Goal: Task Accomplishment & Management: Use online tool/utility

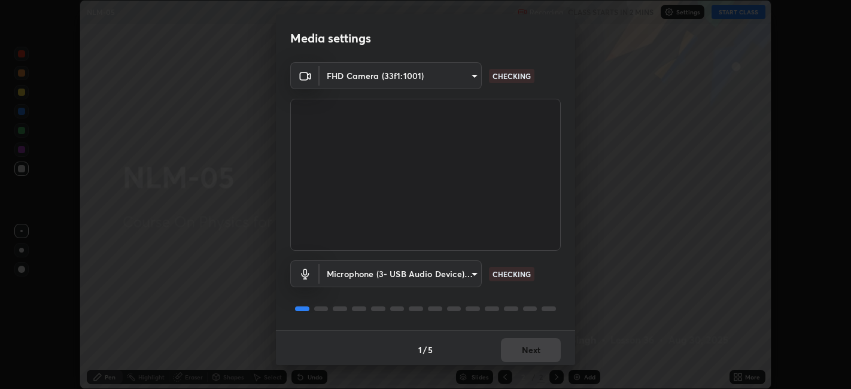
scroll to position [3, 0]
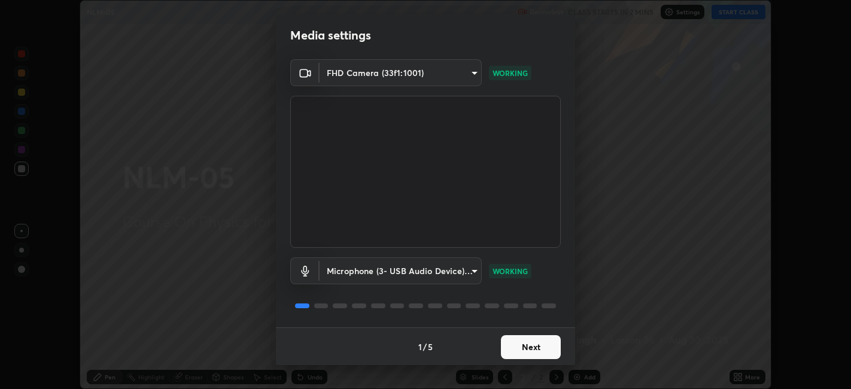
click at [540, 342] on button "Next" at bounding box center [531, 347] width 60 height 24
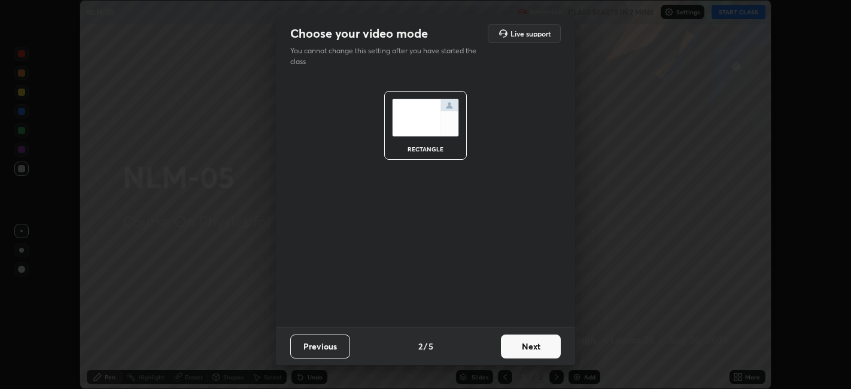
scroll to position [0, 0]
click at [545, 345] on button "Next" at bounding box center [531, 346] width 60 height 24
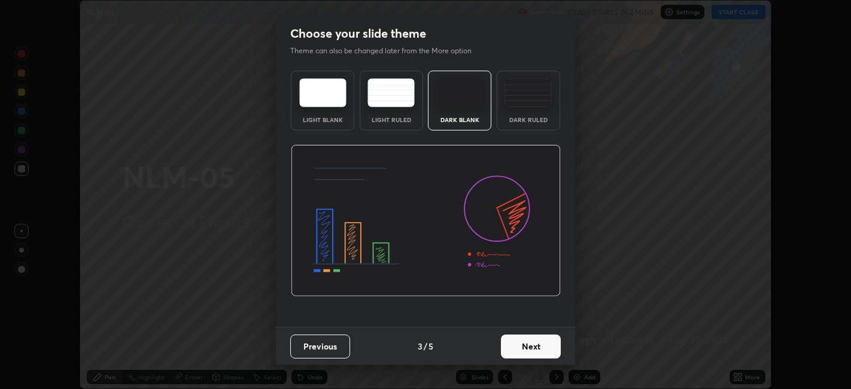
click at [545, 344] on button "Next" at bounding box center [531, 346] width 60 height 24
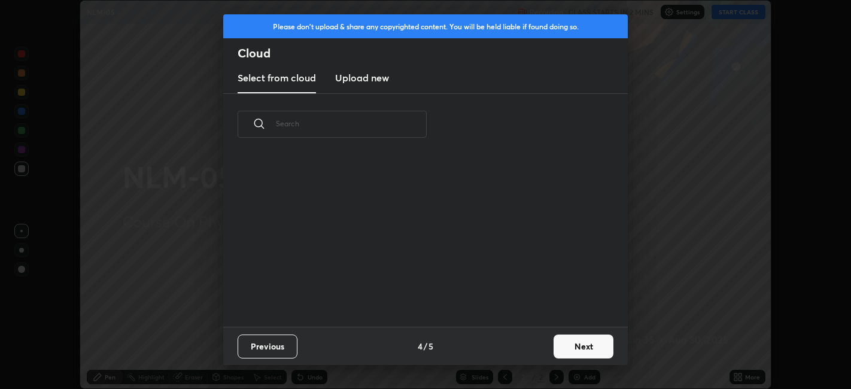
click at [581, 343] on button "Next" at bounding box center [583, 346] width 60 height 24
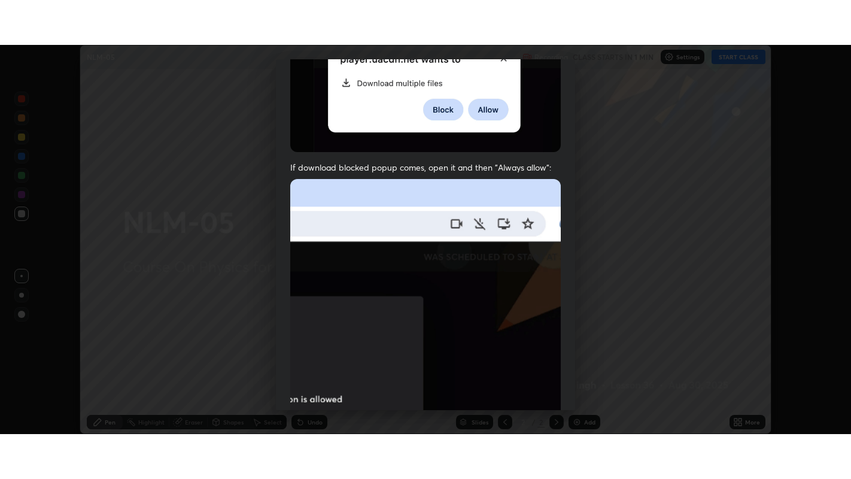
scroll to position [247, 0]
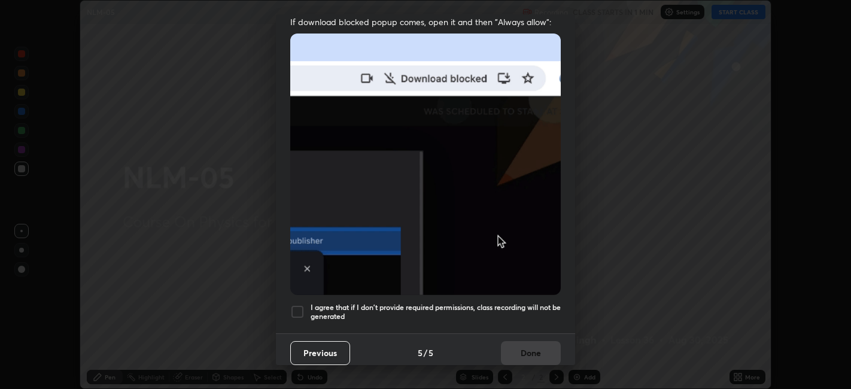
click at [298, 307] on div at bounding box center [297, 312] width 14 height 14
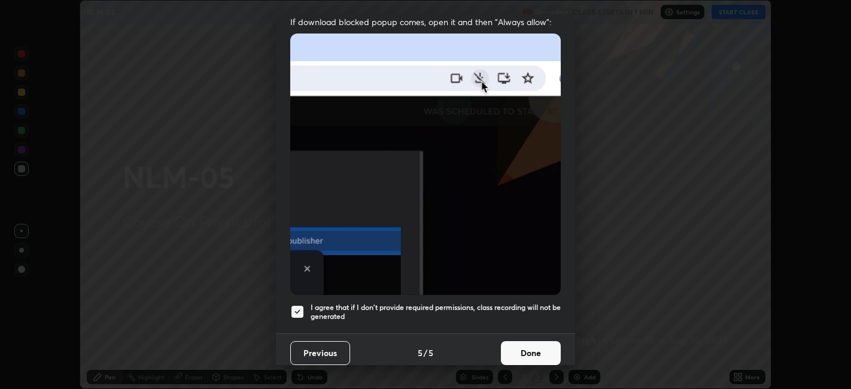
click at [515, 343] on button "Done" at bounding box center [531, 353] width 60 height 24
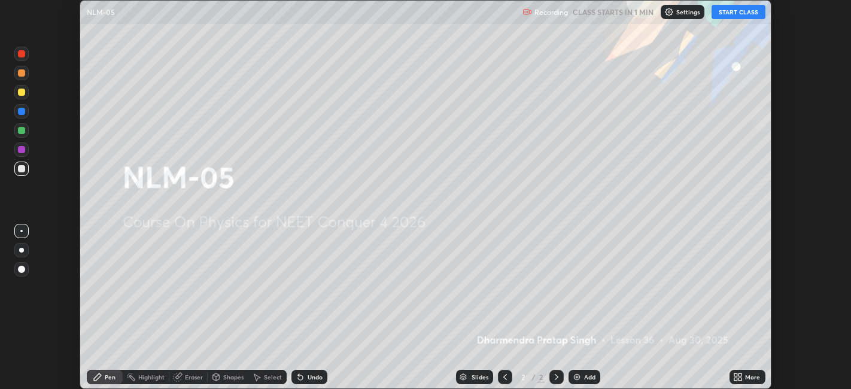
click at [741, 379] on icon at bounding box center [740, 379] width 3 height 3
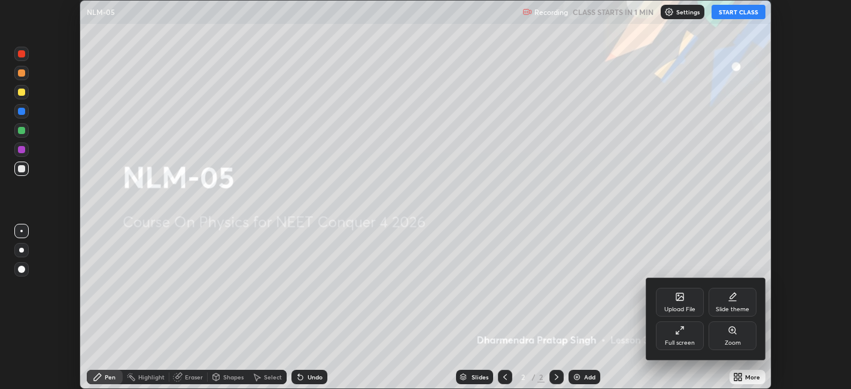
click at [680, 334] on icon at bounding box center [680, 330] width 10 height 10
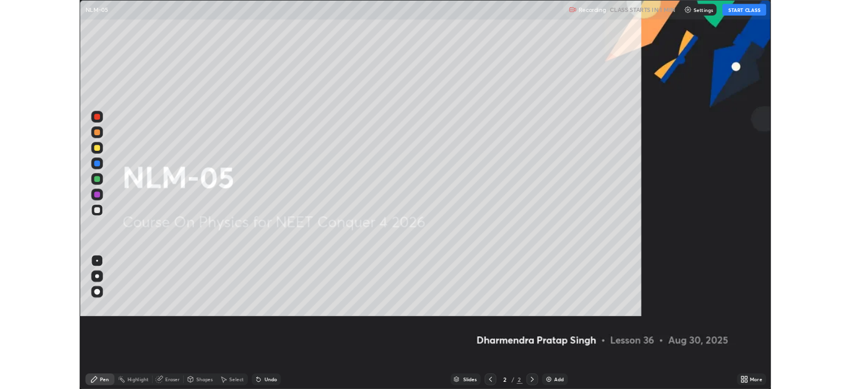
scroll to position [479, 851]
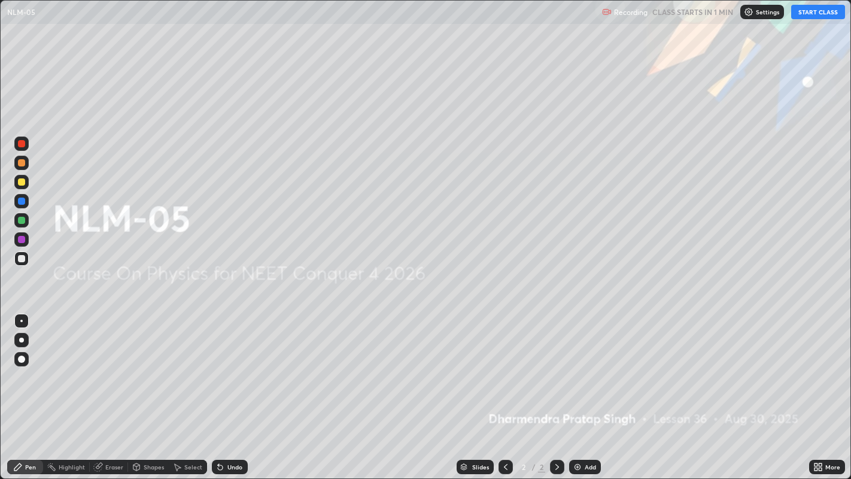
click at [816, 16] on button "START CLASS" at bounding box center [818, 12] width 54 height 14
click at [588, 388] on div "Add" at bounding box center [590, 467] width 11 height 6
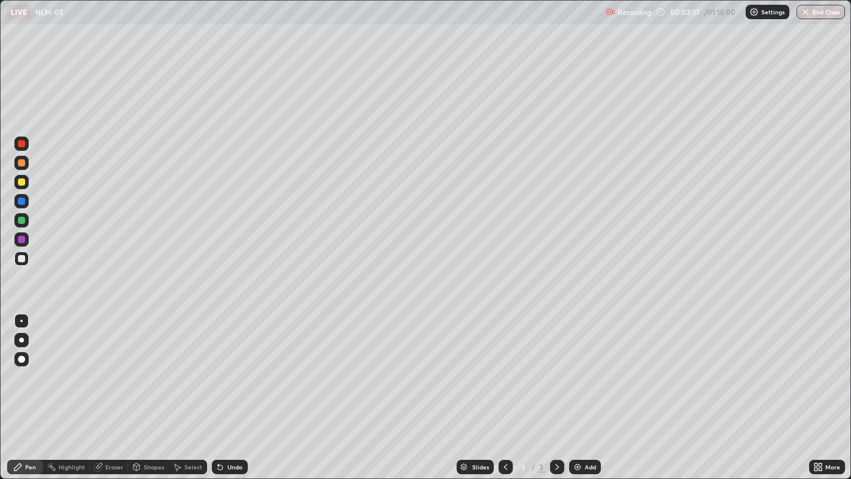
click at [30, 388] on div "Pen" at bounding box center [30, 467] width 11 height 6
click at [22, 357] on div at bounding box center [21, 358] width 7 height 7
click at [23, 265] on div at bounding box center [21, 258] width 14 height 14
click at [585, 388] on div "Add" at bounding box center [590, 467] width 11 height 6
click at [108, 388] on div "Eraser" at bounding box center [114, 467] width 18 height 6
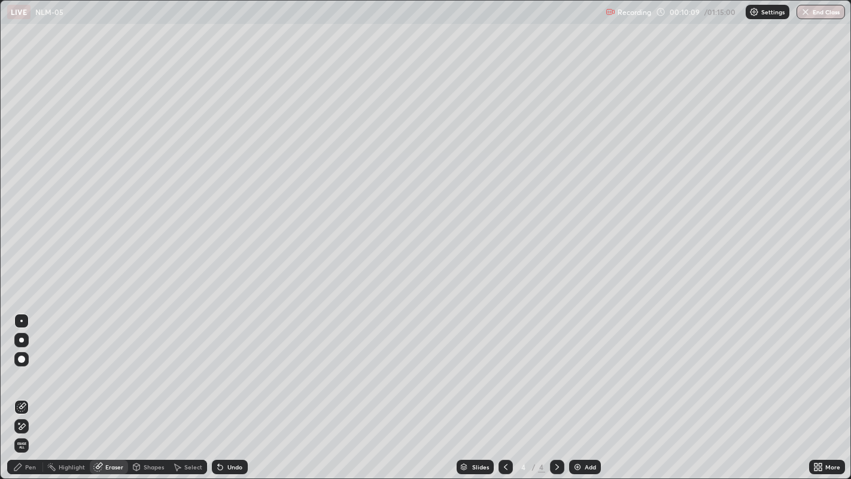
click at [17, 388] on icon at bounding box center [17, 466] width 7 height 7
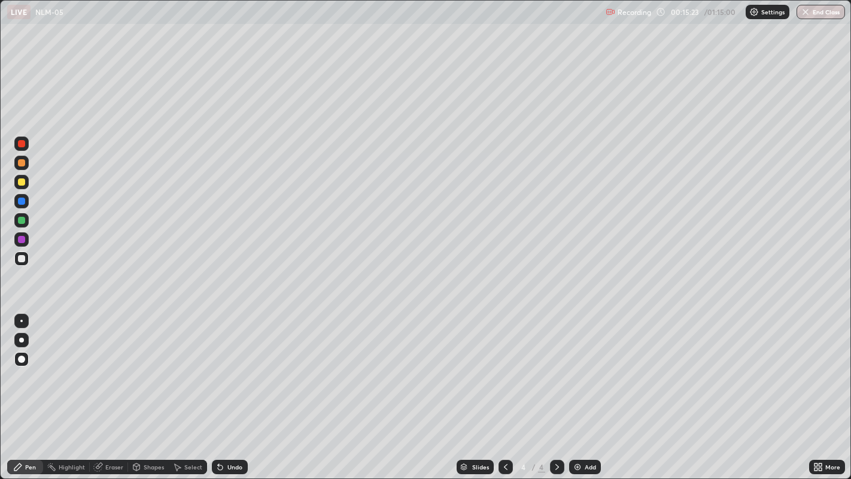
click at [585, 388] on div "Add" at bounding box center [590, 467] width 11 height 6
click at [114, 388] on div "Eraser" at bounding box center [114, 467] width 18 height 6
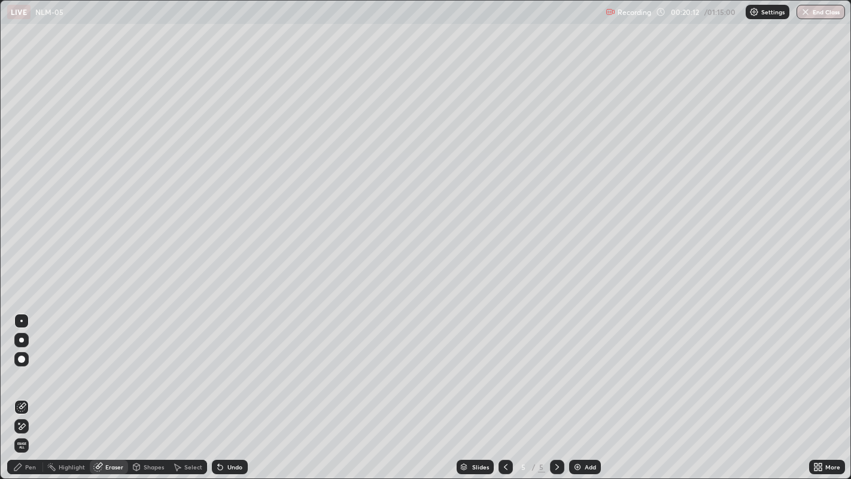
click at [25, 388] on div "Pen" at bounding box center [30, 467] width 11 height 6
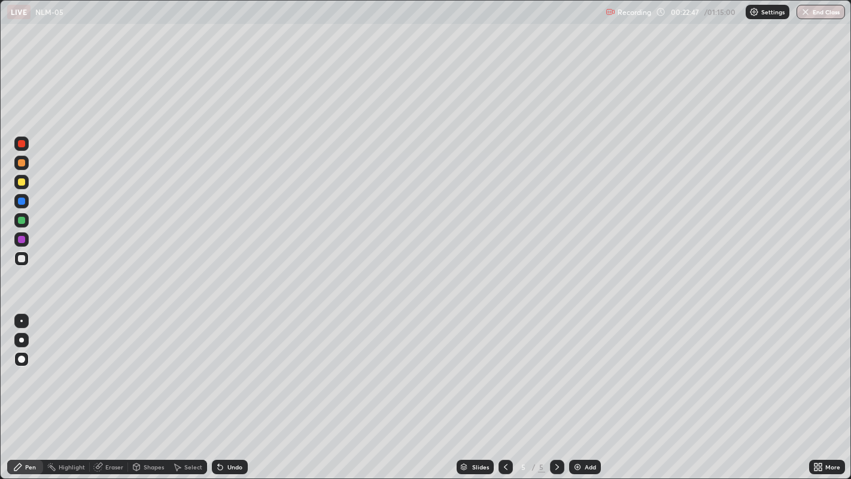
click at [588, 388] on div "Add" at bounding box center [590, 467] width 11 height 6
click at [591, 388] on div "Add" at bounding box center [590, 467] width 11 height 6
click at [150, 388] on div "Shapes" at bounding box center [154, 467] width 20 height 6
click at [120, 388] on div "Eraser" at bounding box center [114, 467] width 18 height 6
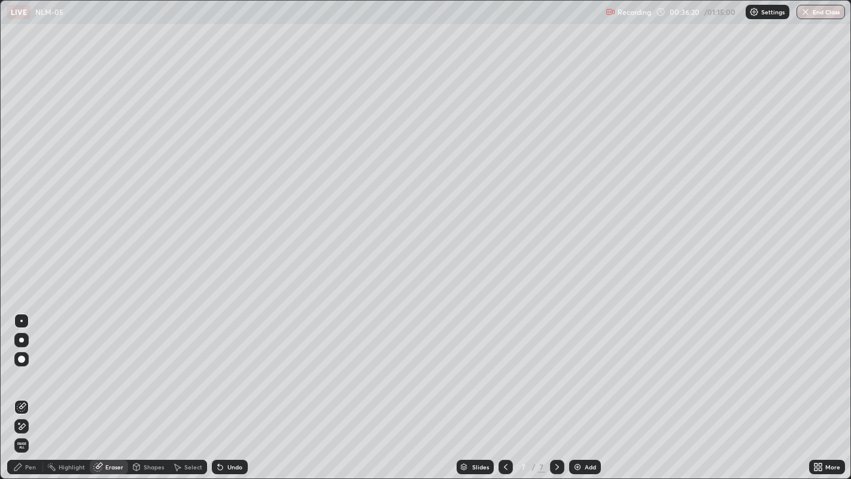
click at [31, 388] on div "Pen" at bounding box center [30, 467] width 11 height 6
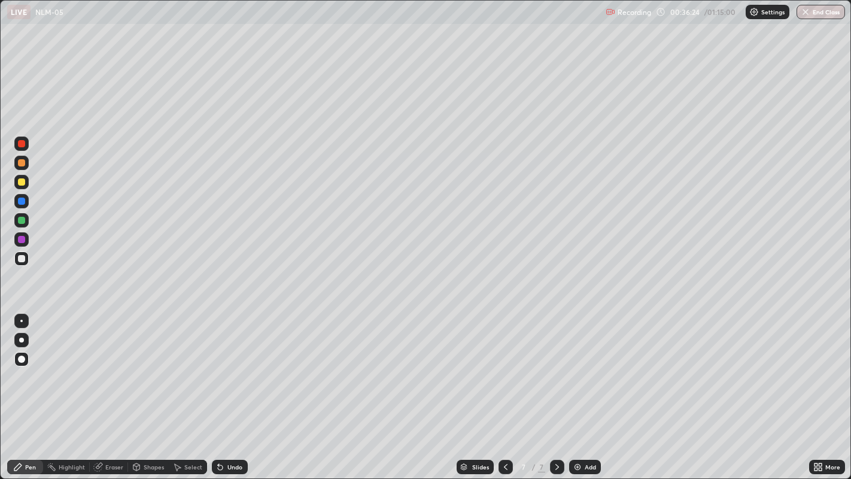
click at [117, 388] on div "Eraser" at bounding box center [114, 467] width 18 height 6
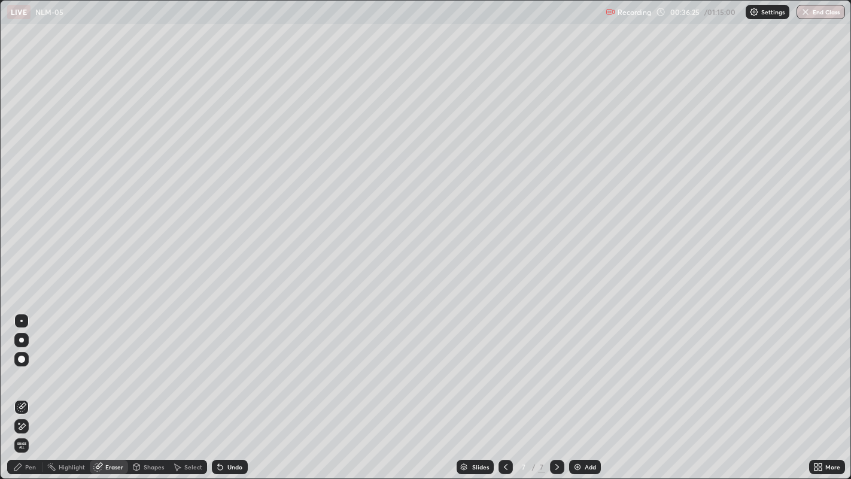
click at [22, 388] on icon at bounding box center [18, 467] width 10 height 10
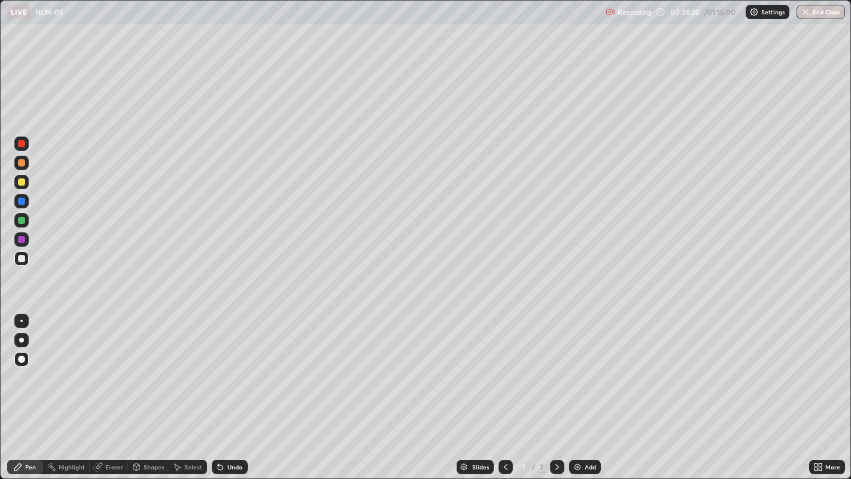
click at [113, 388] on div "Eraser" at bounding box center [114, 467] width 18 height 6
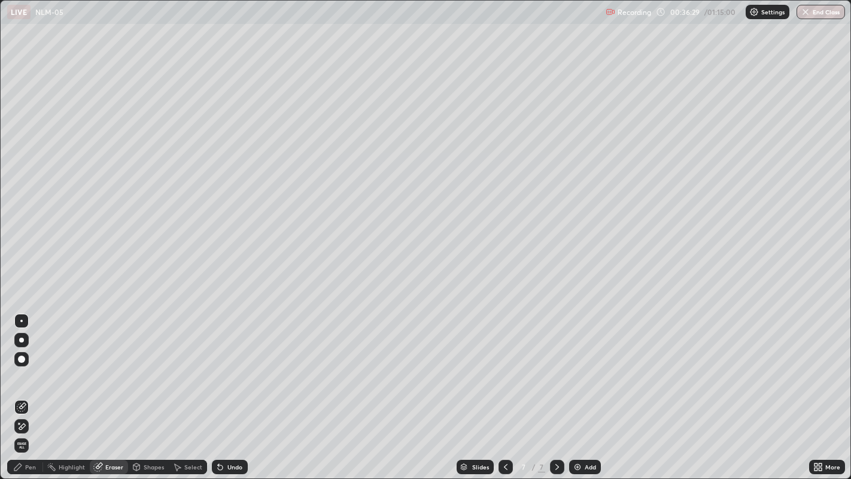
click at [17, 388] on icon at bounding box center [17, 466] width 7 height 7
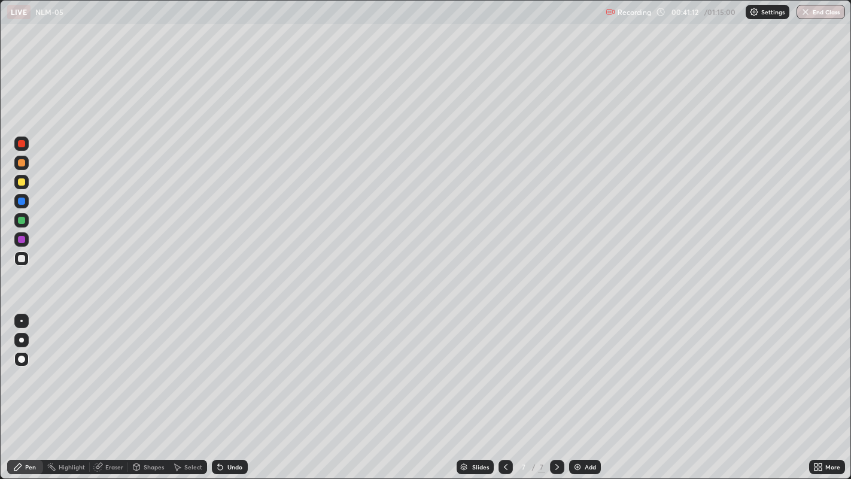
click at [589, 388] on div "Add" at bounding box center [590, 467] width 11 height 6
click at [504, 388] on icon at bounding box center [506, 467] width 10 height 10
click at [555, 388] on icon at bounding box center [557, 467] width 10 height 10
click at [598, 388] on div "Add" at bounding box center [585, 466] width 32 height 14
click at [21, 179] on div at bounding box center [21, 181] width 7 height 7
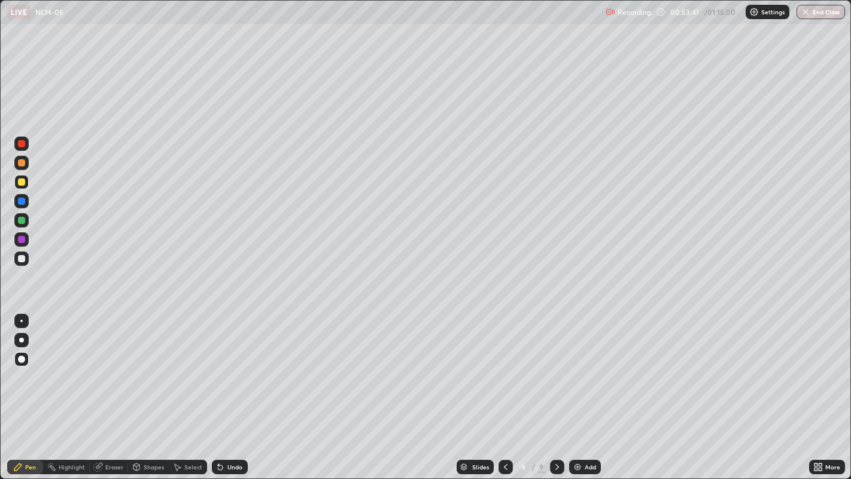
click at [21, 260] on div at bounding box center [21, 258] width 7 height 7
click at [116, 388] on div "Eraser" at bounding box center [114, 467] width 18 height 6
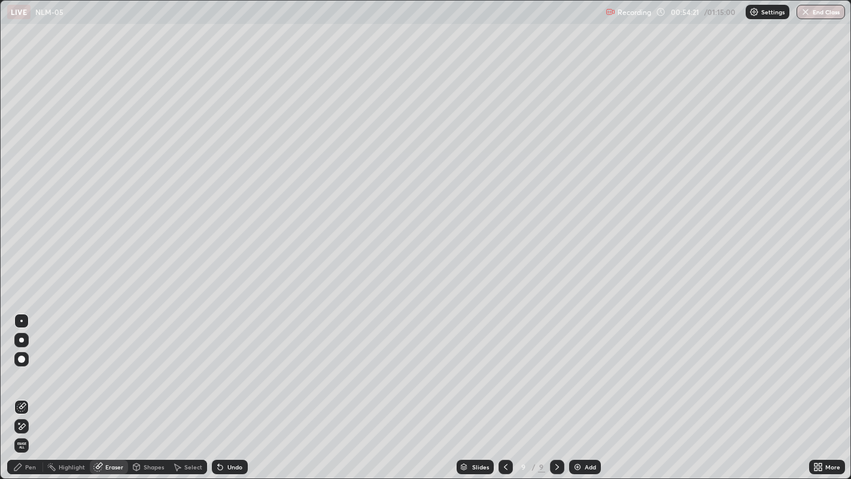
click at [32, 388] on div "Pen" at bounding box center [30, 467] width 11 height 6
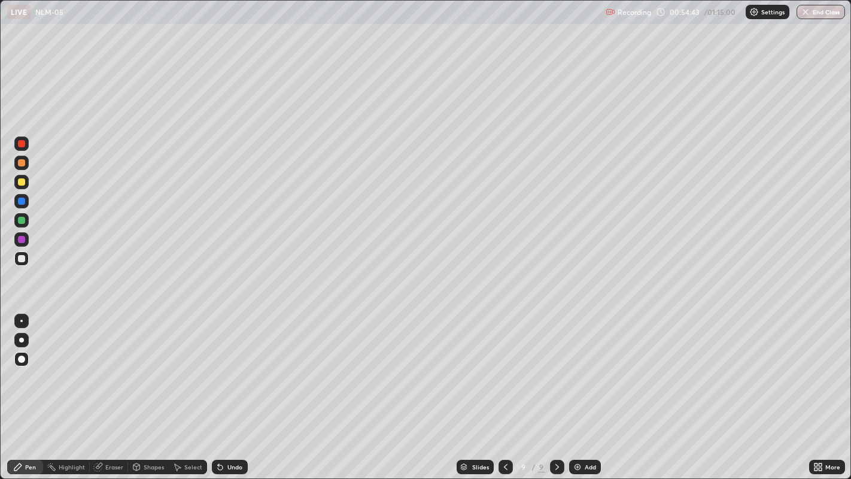
click at [123, 388] on div "Eraser" at bounding box center [109, 466] width 38 height 14
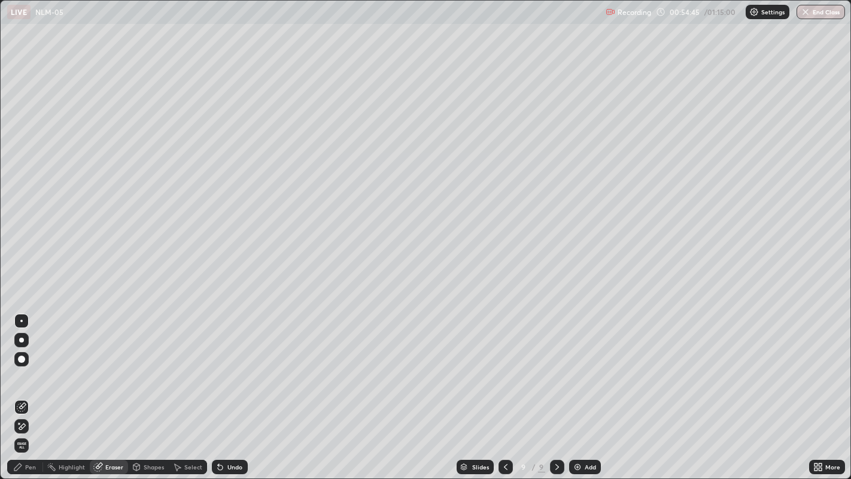
click at [35, 388] on div "Pen" at bounding box center [30, 467] width 11 height 6
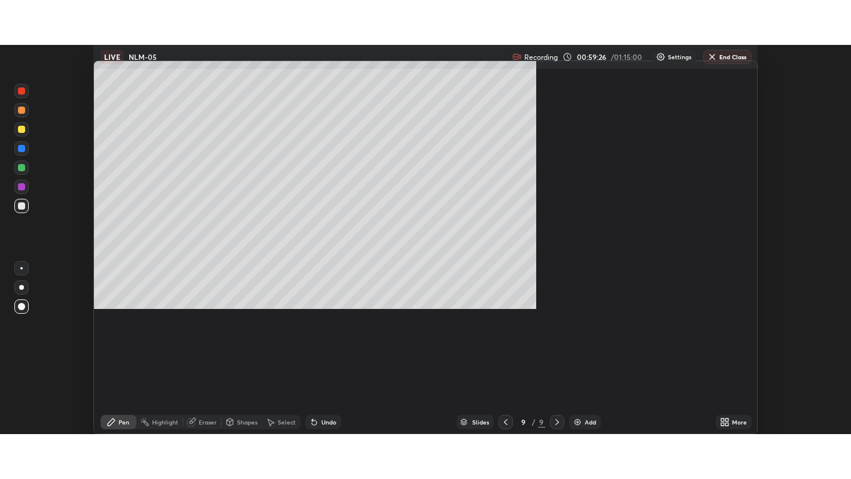
scroll to position [389, 851]
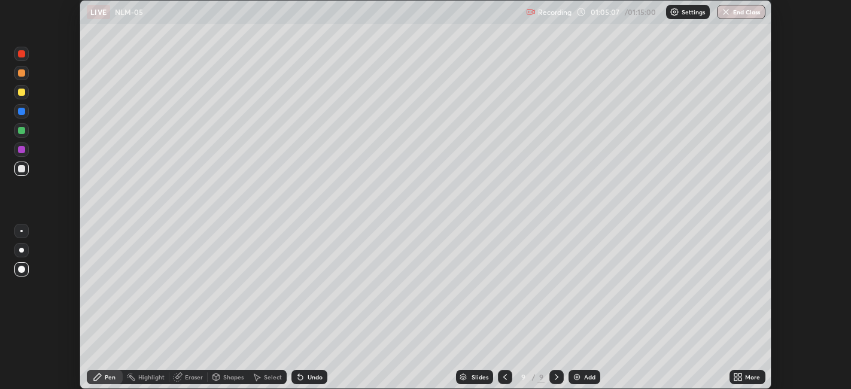
click at [584, 374] on div "Add" at bounding box center [589, 377] width 11 height 6
click at [739, 378] on icon at bounding box center [740, 379] width 3 height 3
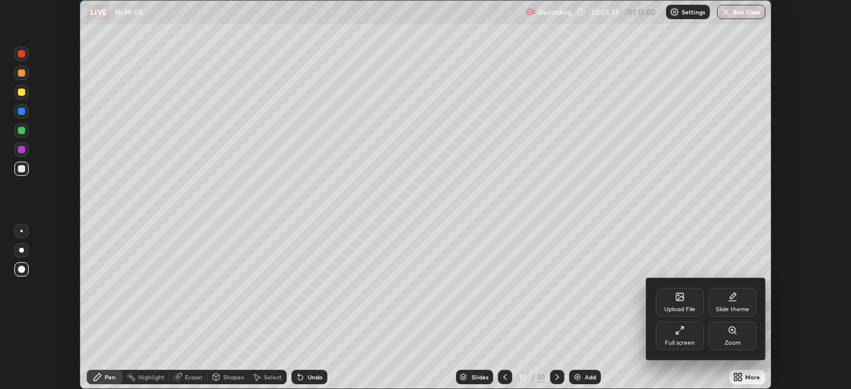
click at [675, 340] on div "Full screen" at bounding box center [680, 343] width 30 height 6
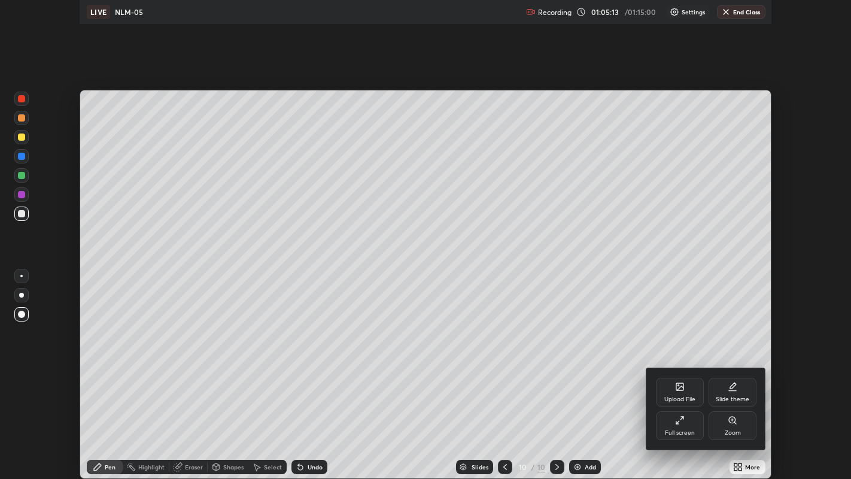
scroll to position [479, 851]
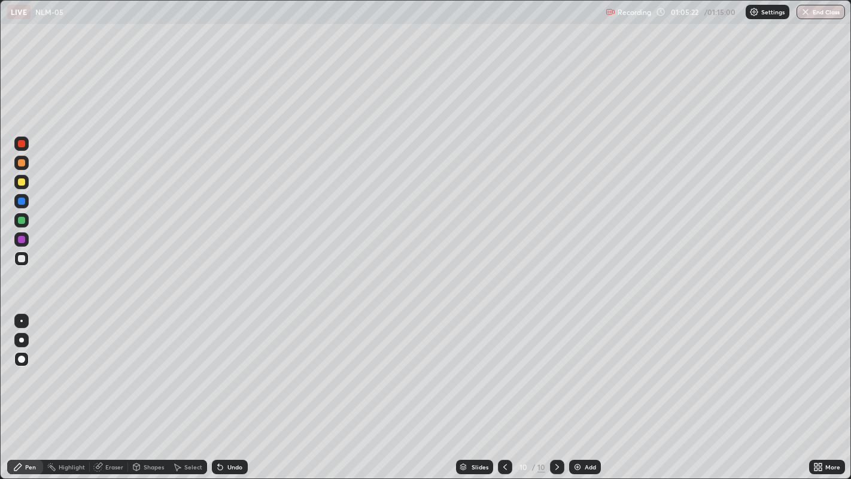
click at [108, 388] on div "Eraser" at bounding box center [114, 467] width 18 height 6
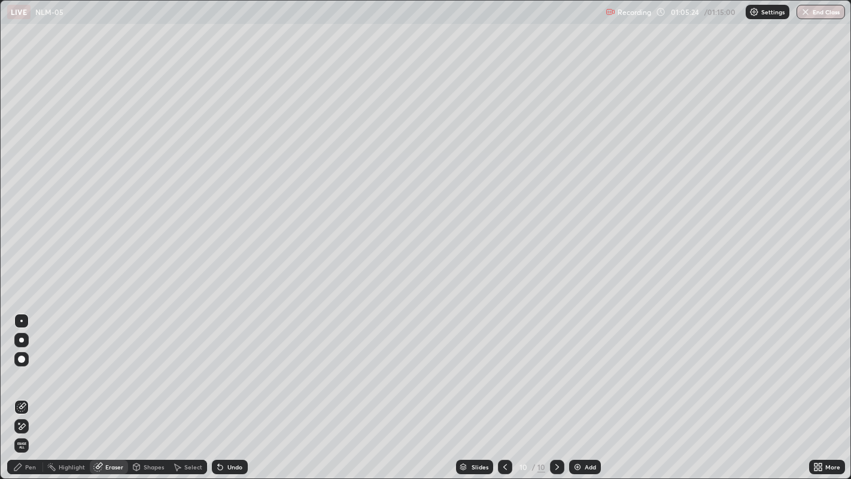
click at [22, 388] on icon at bounding box center [18, 467] width 10 height 10
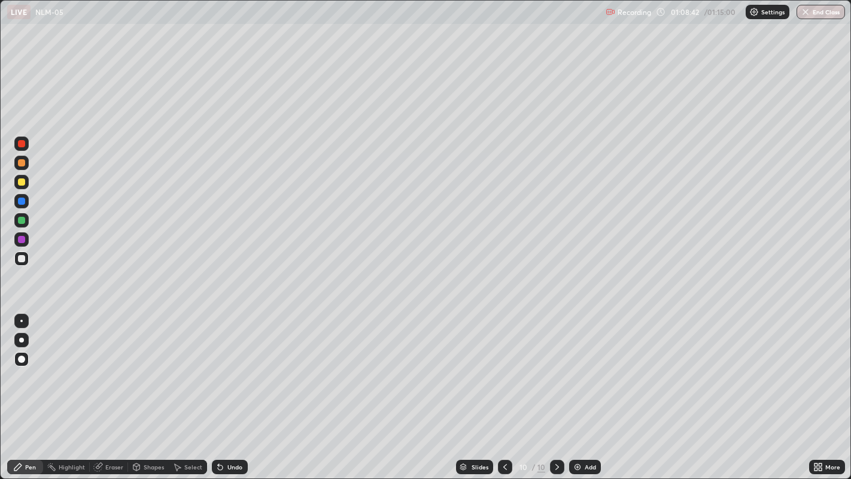
click at [22, 182] on div at bounding box center [21, 181] width 7 height 7
click at [21, 258] on div at bounding box center [21, 258] width 7 height 7
click at [595, 388] on div "Add" at bounding box center [590, 467] width 11 height 6
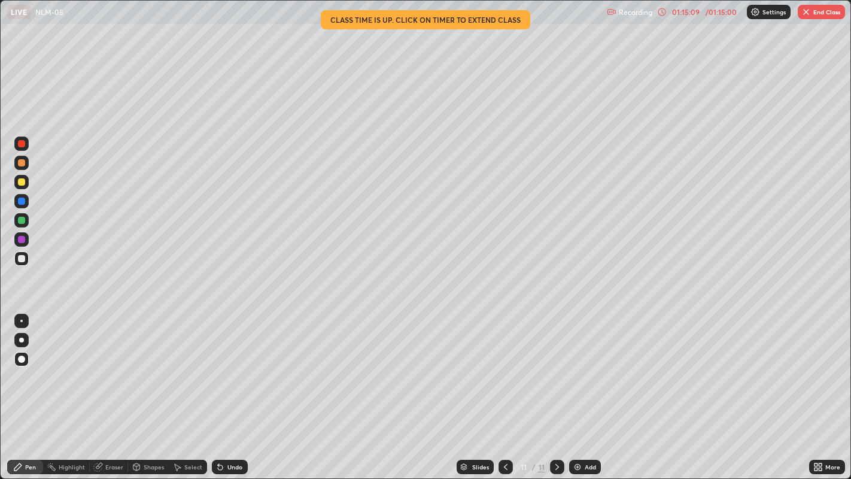
click at [114, 388] on div "Eraser" at bounding box center [114, 467] width 18 height 6
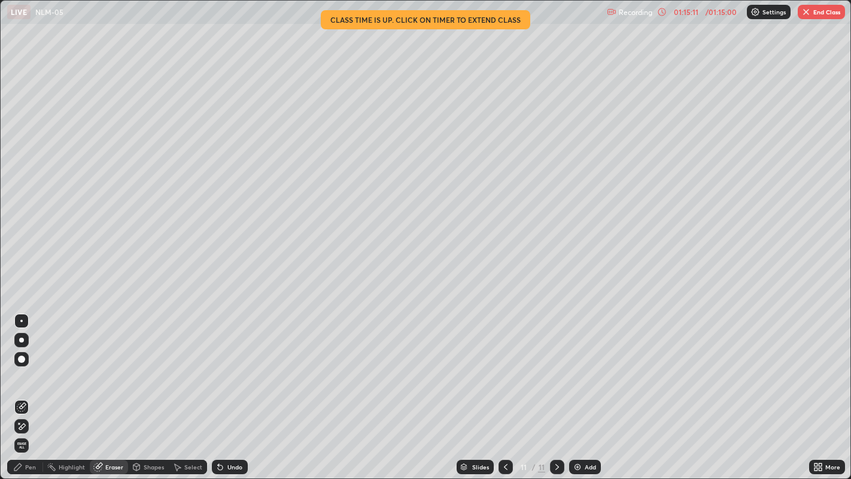
click at [29, 388] on div "Pen" at bounding box center [30, 467] width 11 height 6
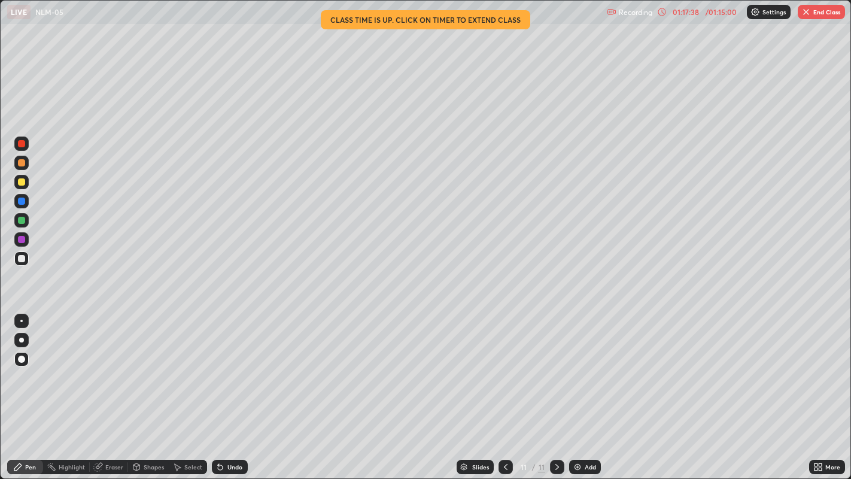
click at [815, 16] on button "End Class" at bounding box center [821, 12] width 47 height 14
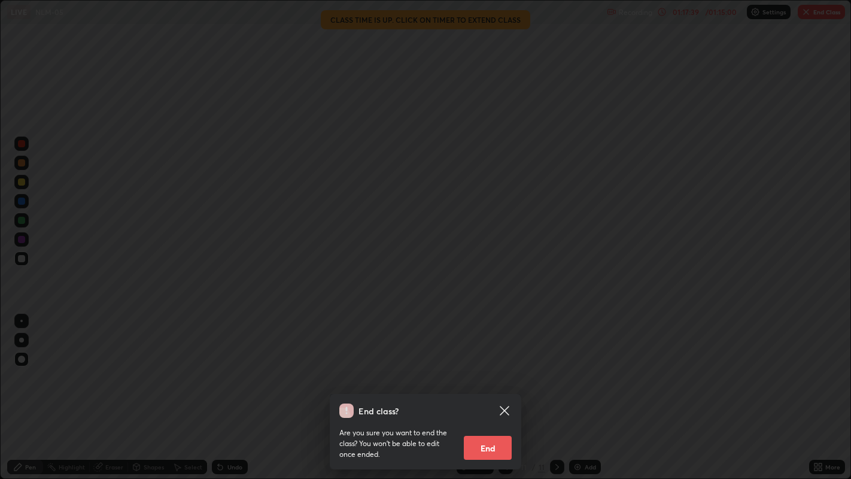
click at [506, 388] on button "End" at bounding box center [488, 448] width 48 height 24
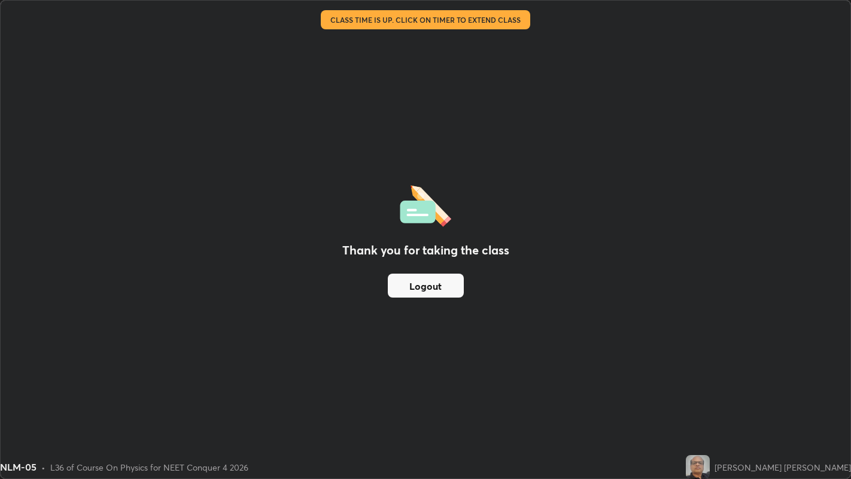
click at [442, 288] on button "Logout" at bounding box center [426, 285] width 76 height 24
